Goal: Information Seeking & Learning: Find specific page/section

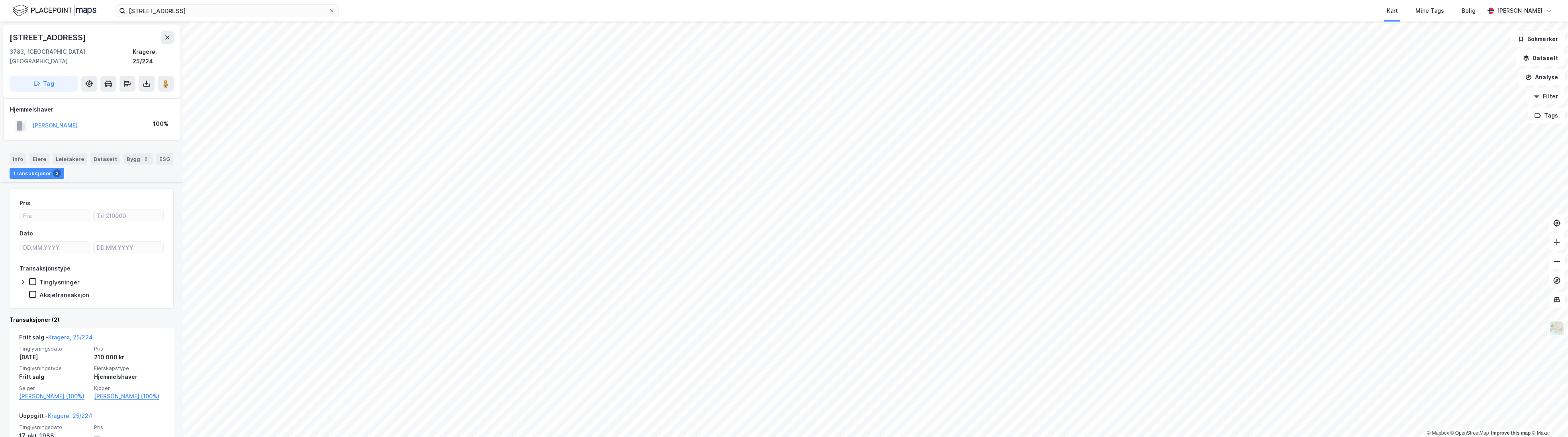
scroll to position [57, 0]
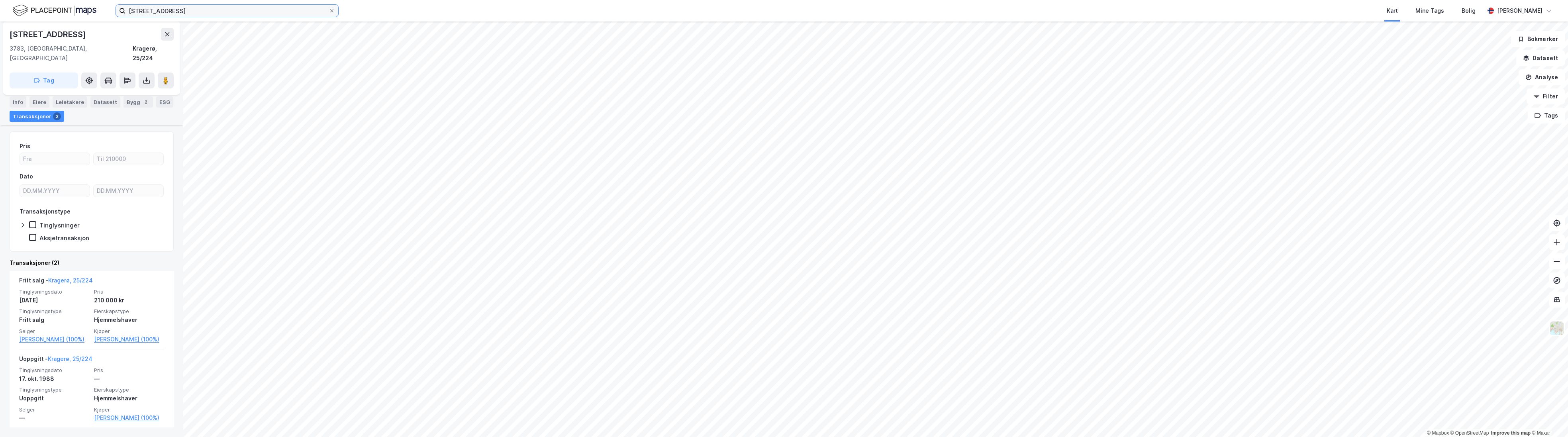
click at [240, 8] on input "[STREET_ADDRESS]" at bounding box center [227, 11] width 203 height 12
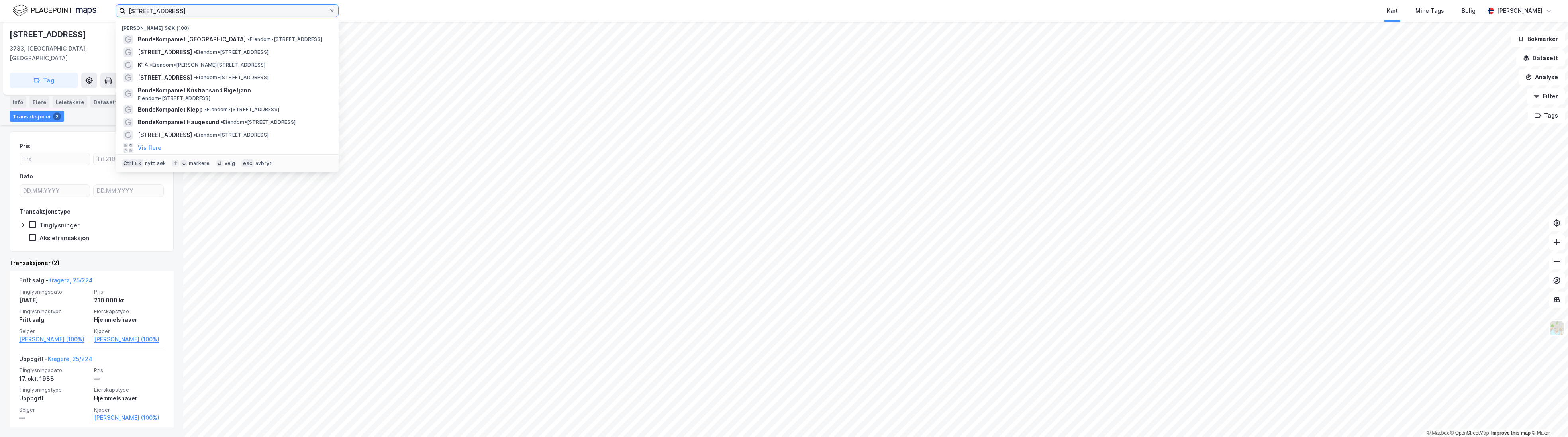
drag, startPoint x: 210, startPoint y: 10, endPoint x: 60, endPoint y: 11, distance: 150.0
click at [60, 11] on div "Sandvikveien 21 Nylige søk (100) BondeKompaniet Stavanger • Eiendom • Sandvikve…" at bounding box center [784, 10] width 1568 height 21
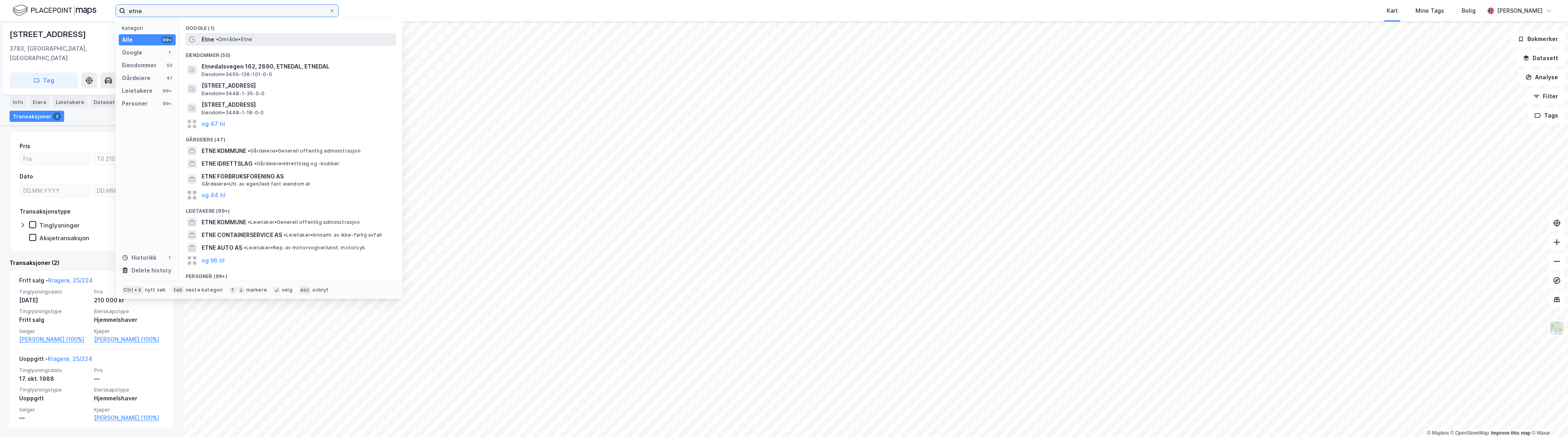
type input "etne"
click at [242, 41] on span "• Område • Etne" at bounding box center [234, 40] width 37 height 6
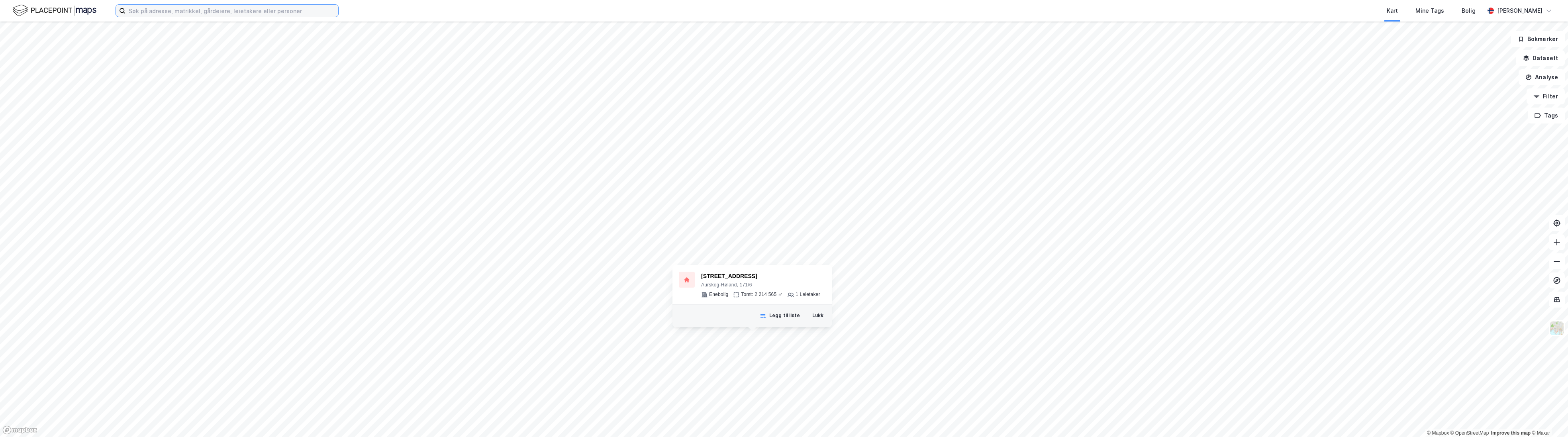
click at [173, 10] on input at bounding box center [231, 11] width 212 height 12
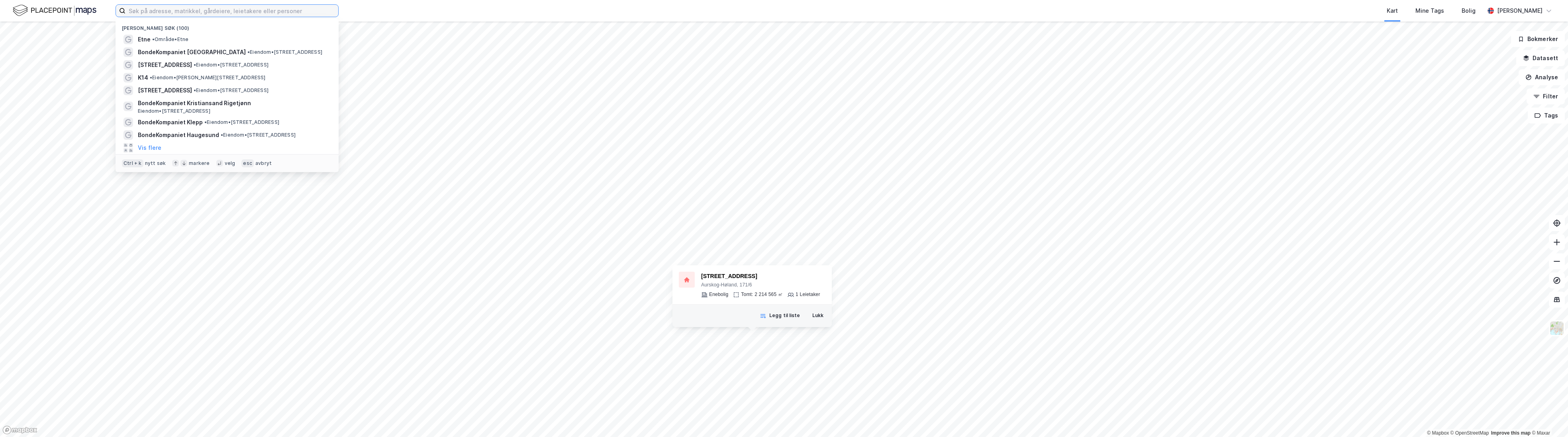
paste input "Hukelivegen 1001 5590 Etne"
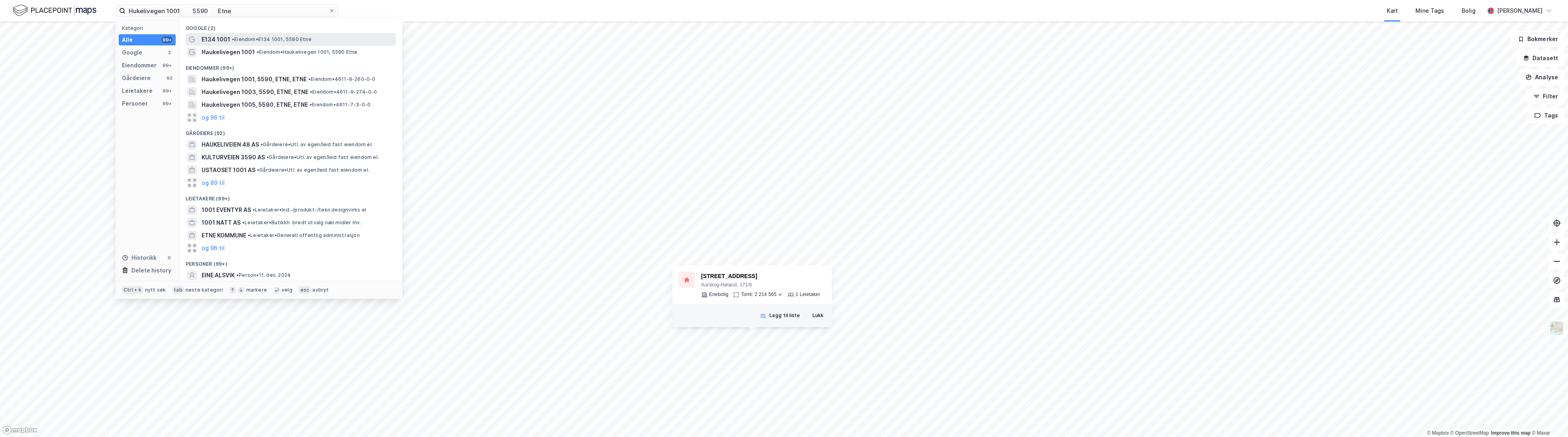
click at [245, 37] on span "• Eiendom • E134 1001, 5590 Etne" at bounding box center [271, 40] width 80 height 6
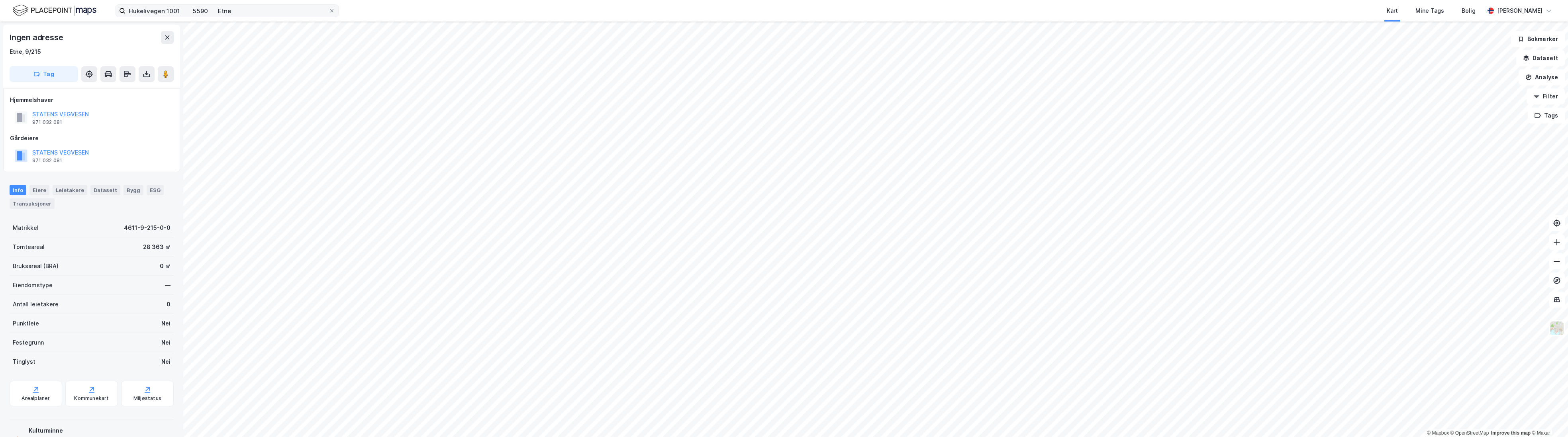
click at [248, 16] on label "Hukelivegen 1001 5590 Etne" at bounding box center [227, 10] width 223 height 13
click at [248, 16] on input "Hukelivegen 1001 5590 Etne" at bounding box center [227, 11] width 203 height 12
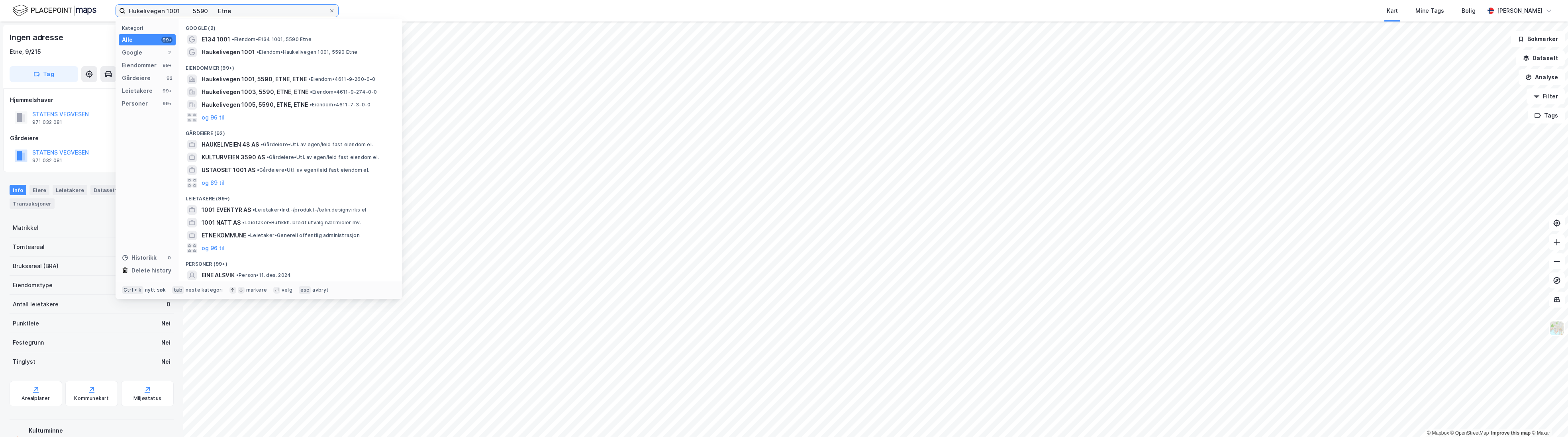
drag, startPoint x: 268, startPoint y: 11, endPoint x: 44, endPoint y: 13, distance: 224.0
click at [44, 13] on div "Hukelivegen 1001 5590 Etne Kategori Alle 99+ Google 2 Eiendommer 99+ Gårdeiere …" at bounding box center [784, 10] width 1568 height 21
paste input "Seimsvegen 115 5472 [GEOGRAPHIC_DATA]"
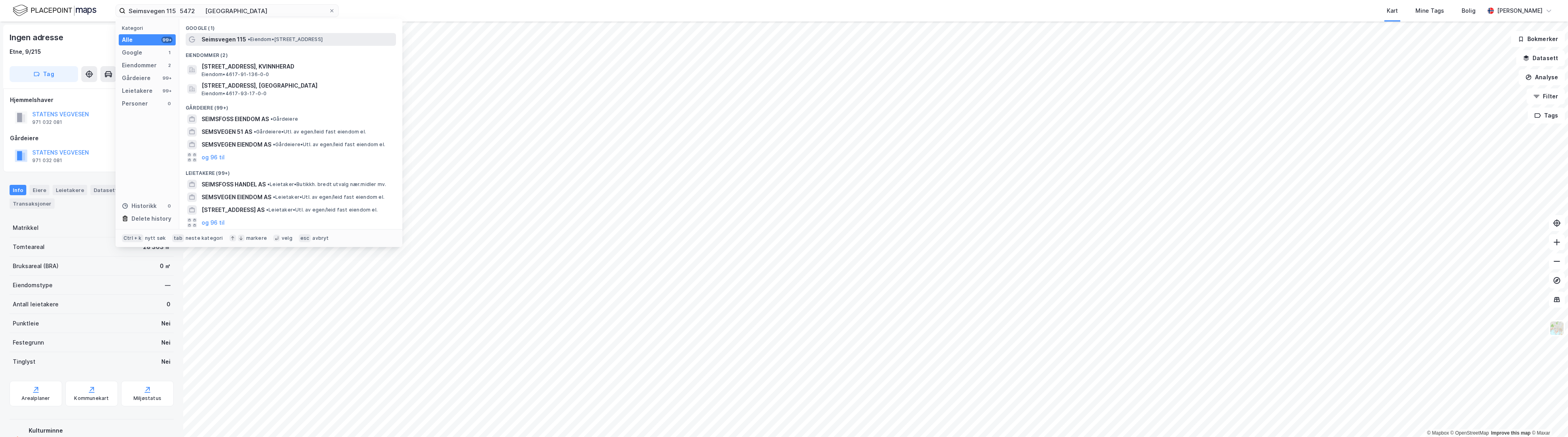
click at [250, 41] on span "•" at bounding box center [249, 40] width 2 height 6
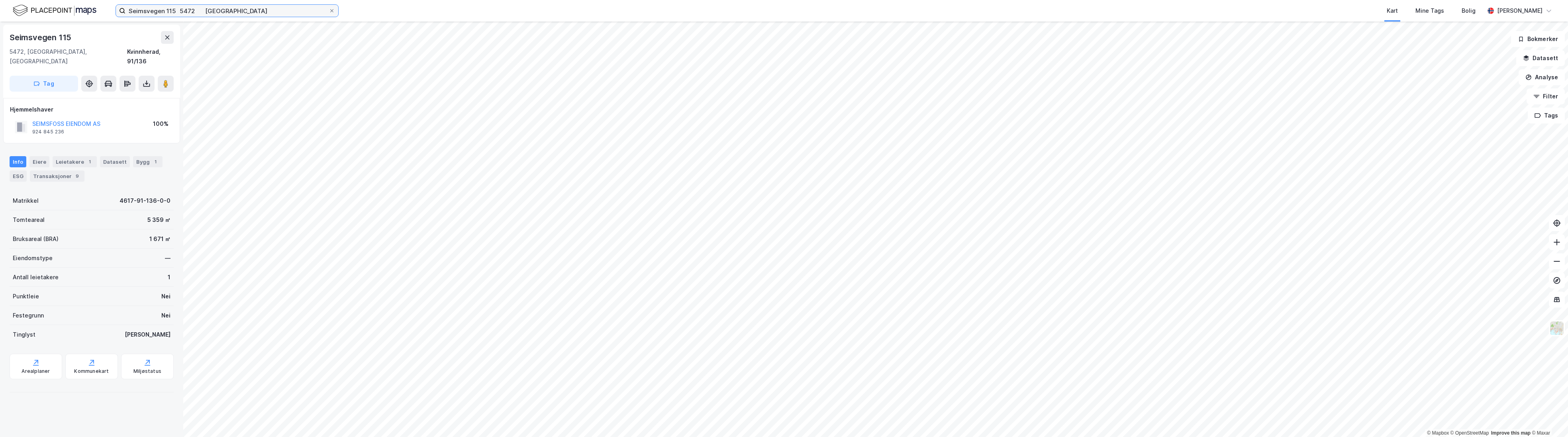
click at [256, 16] on input "Seimsvegen 115 5472 [GEOGRAPHIC_DATA]" at bounding box center [227, 11] width 203 height 12
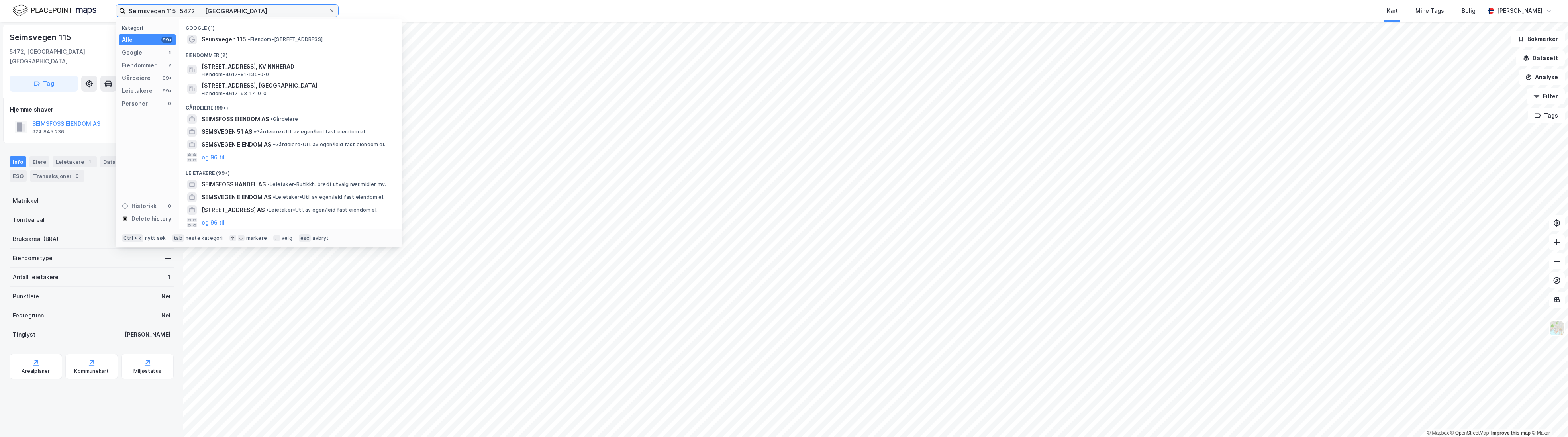
drag, startPoint x: 167, startPoint y: 6, endPoint x: -30, endPoint y: 9, distance: 197.0
click at [0, 9] on html "Seimsvegen 115 5472 Seimsfoss Kategori Alle 99+ Google 1 Eiendommer 2 Gårdeiere…" at bounding box center [784, 218] width 1568 height 437
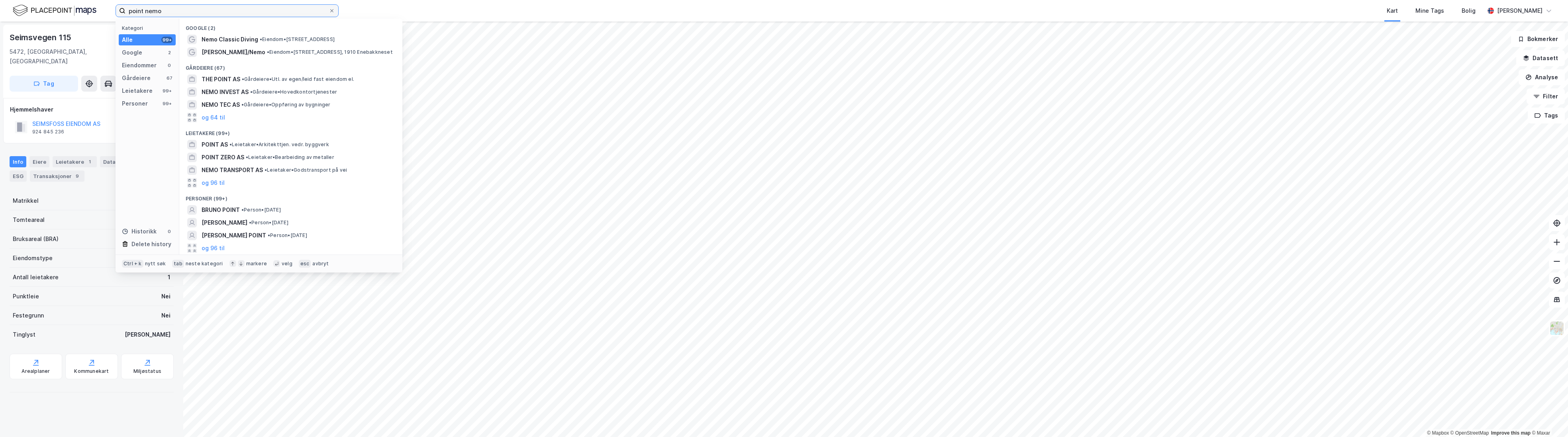
type input "point nemo"
